Goal: Transaction & Acquisition: Purchase product/service

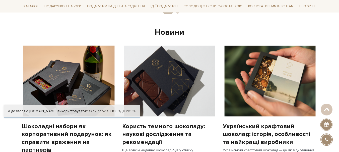
scroll to position [376, 0]
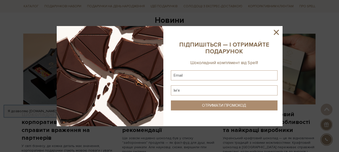
click at [277, 30] on icon at bounding box center [276, 32] width 9 height 9
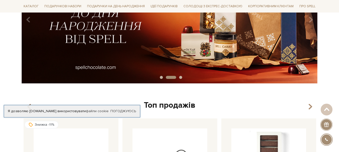
scroll to position [100, 0]
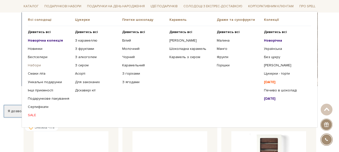
click at [34, 65] on link "Набори" at bounding box center [49, 65] width 43 height 5
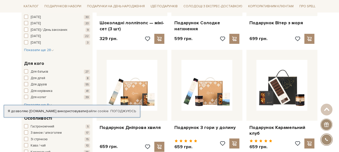
scroll to position [151, 0]
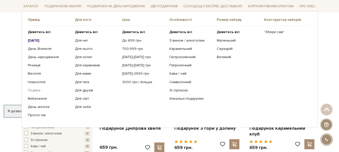
click at [35, 90] on link "Подяка" at bounding box center [49, 90] width 43 height 5
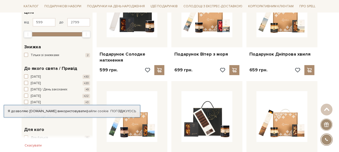
scroll to position [75, 0]
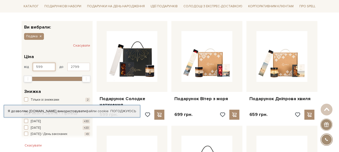
drag, startPoint x: 49, startPoint y: 67, endPoint x: 29, endPoint y: 67, distance: 19.8
click at [29, 67] on div "від 599 до 2799" at bounding box center [57, 67] width 66 height 9
type input "599"
drag, startPoint x: 79, startPoint y: 68, endPoint x: 69, endPoint y: 68, distance: 10.3
click at [69, 68] on input "2799" at bounding box center [78, 67] width 23 height 9
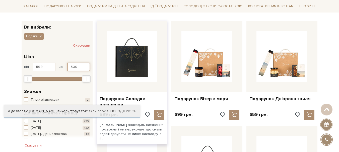
type input "2799"
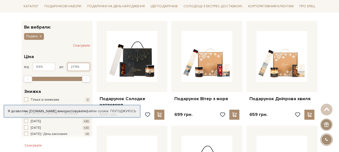
click at [80, 63] on input "2799" at bounding box center [78, 67] width 23 height 9
drag, startPoint x: 70, startPoint y: 66, endPoint x: 82, endPoint y: 66, distance: 11.5
click at [82, 66] on input "2799" at bounding box center [78, 67] width 23 height 9
drag, startPoint x: 30, startPoint y: 80, endPoint x: 20, endPoint y: 80, distance: 10.3
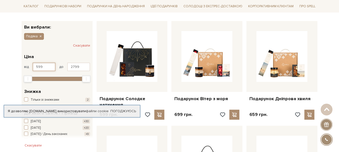
drag, startPoint x: 44, startPoint y: 66, endPoint x: 31, endPoint y: 66, distance: 13.0
click at [31, 66] on div "від 599 до 2799" at bounding box center [57, 67] width 66 height 9
type input "599"
click at [81, 46] on button "Скасувати" at bounding box center [81, 46] width 17 height 8
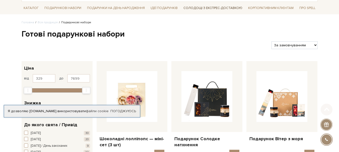
scroll to position [50, 0]
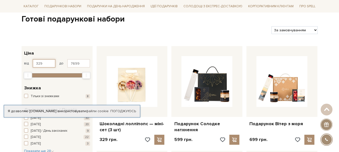
drag, startPoint x: 49, startPoint y: 62, endPoint x: 24, endPoint y: 62, distance: 25.6
click at [24, 62] on div "від 329 до 7699" at bounding box center [57, 63] width 66 height 9
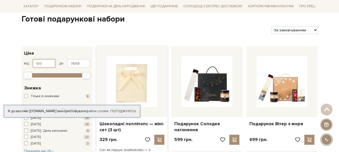
type input "329"
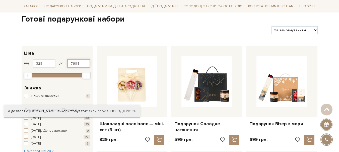
drag, startPoint x: 81, startPoint y: 62, endPoint x: 67, endPoint y: 63, distance: 13.6
click at [67, 63] on input "7699" at bounding box center [78, 63] width 23 height 9
type input "500"
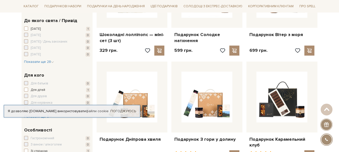
scroll to position [151, 0]
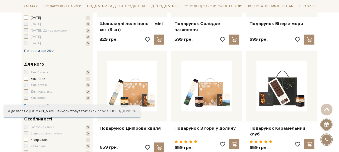
click at [33, 50] on span "Показати ще 28" at bounding box center [39, 51] width 30 height 4
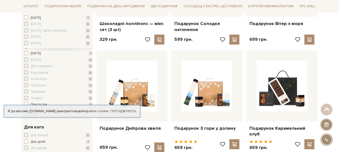
scroll to position [125, 0]
click at [26, 55] on span "button" at bounding box center [26, 55] width 4 height 4
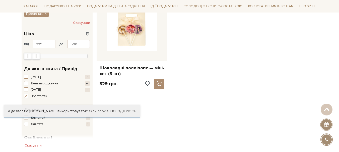
scroll to position [125, 0]
